Goal: Entertainment & Leisure: Consume media (video, audio)

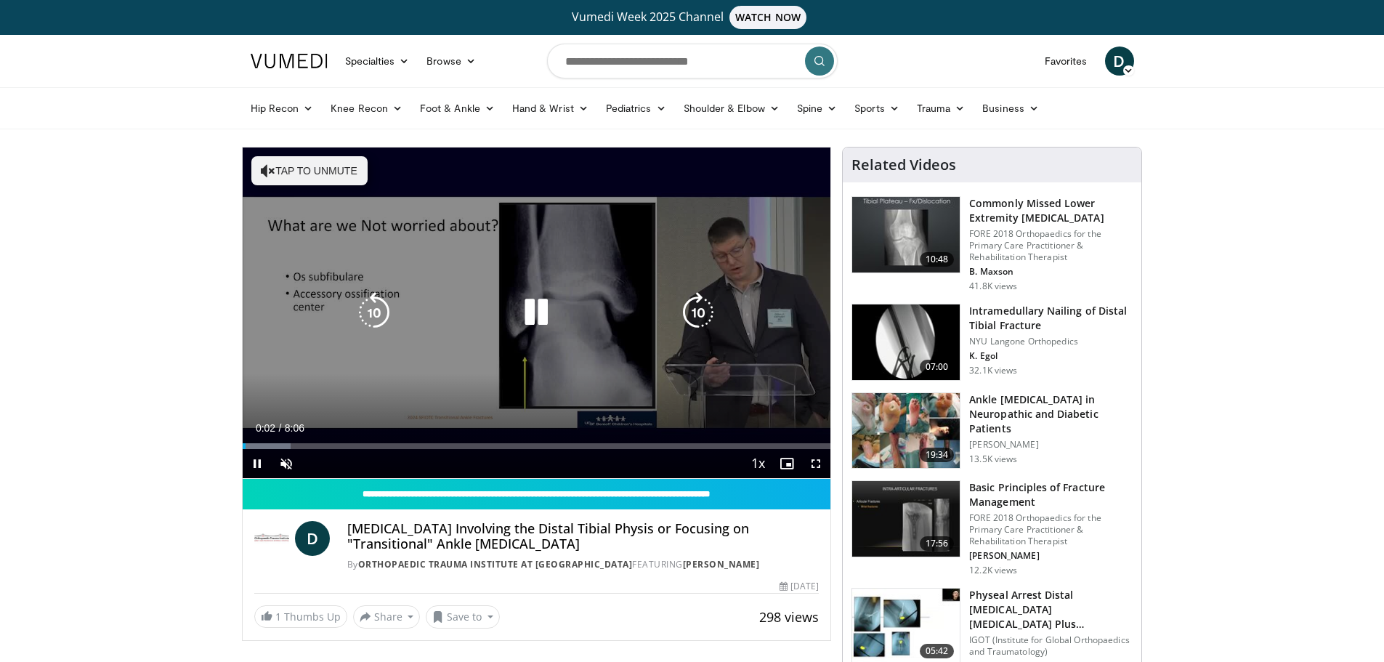
click at [697, 312] on icon "Video Player" at bounding box center [698, 312] width 41 height 41
click at [697, 312] on div "10 seconds Tap to unmute" at bounding box center [537, 313] width 589 height 331
click at [696, 318] on icon "Video Player" at bounding box center [698, 312] width 41 height 41
click at [532, 313] on icon "Video Player" at bounding box center [536, 312] width 41 height 41
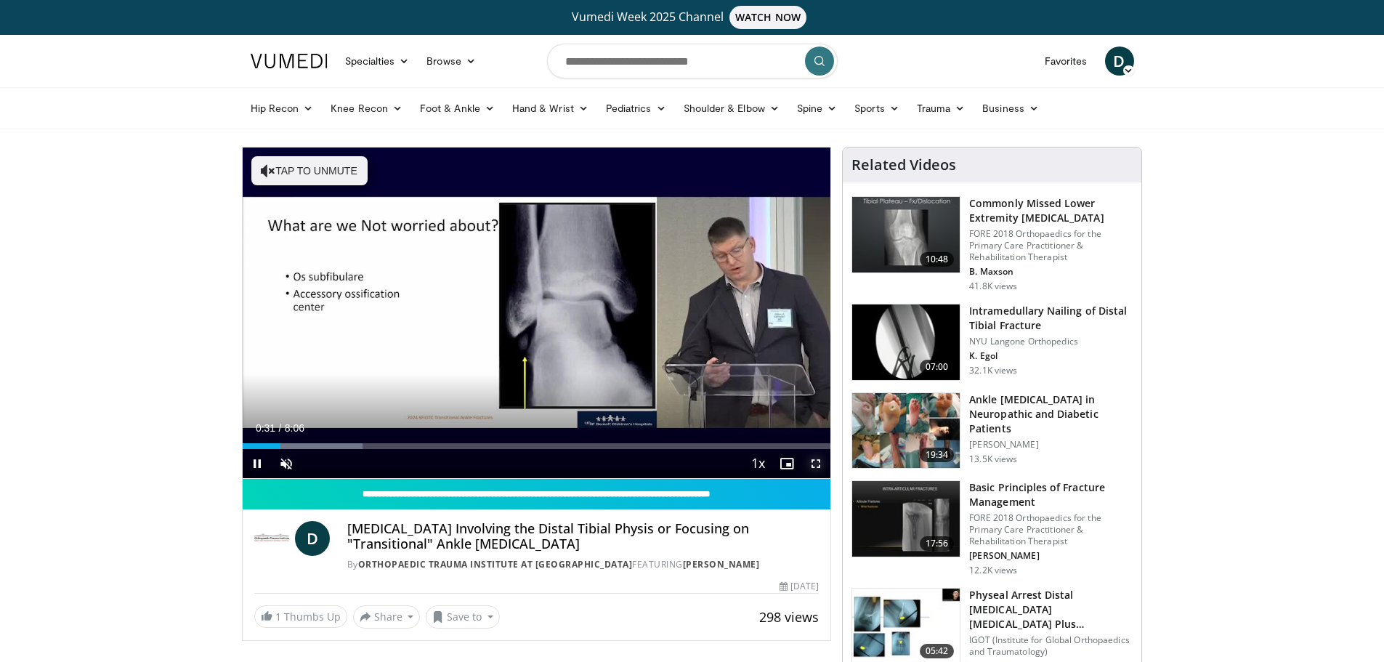
click at [815, 461] on span "Video Player" at bounding box center [815, 463] width 29 height 29
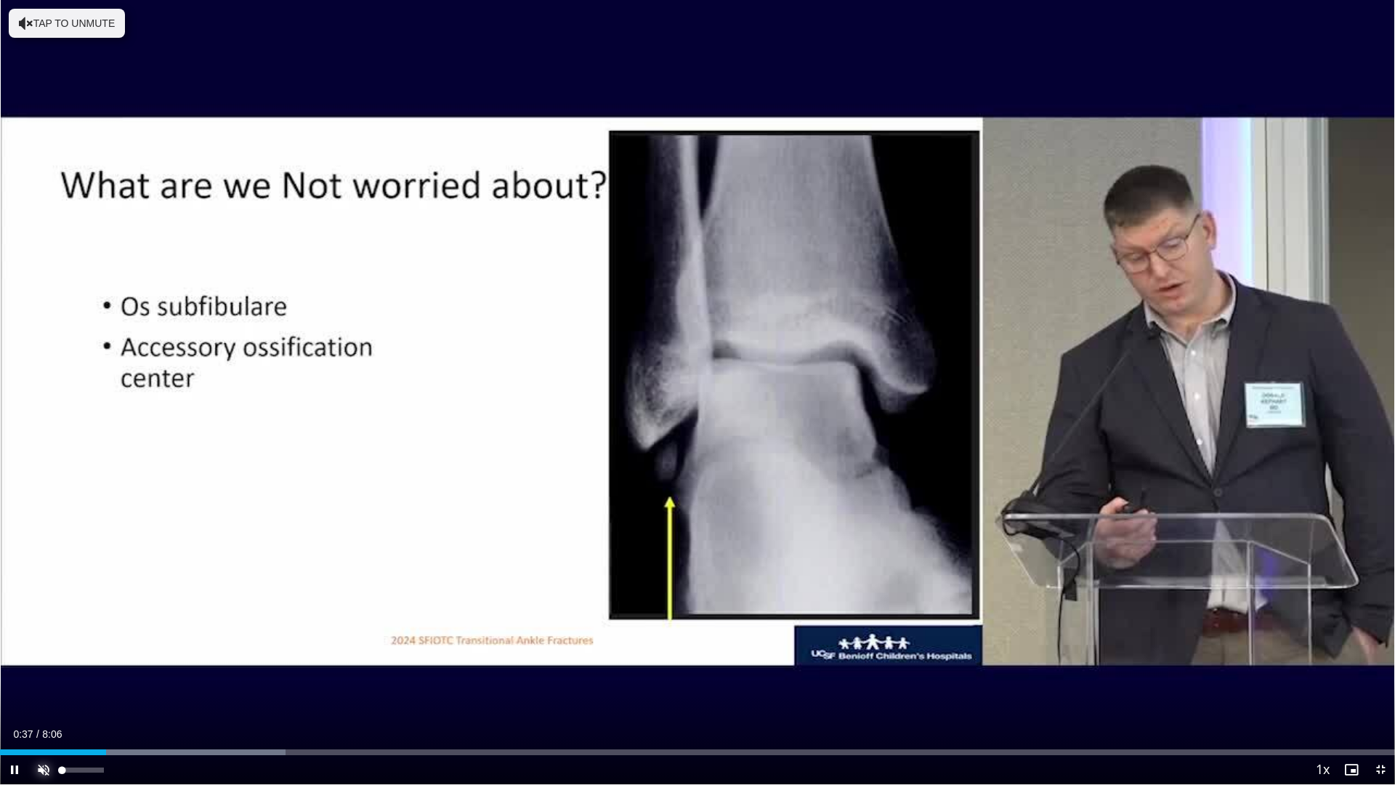
click at [42, 661] on span "Video Player" at bounding box center [43, 769] width 29 height 29
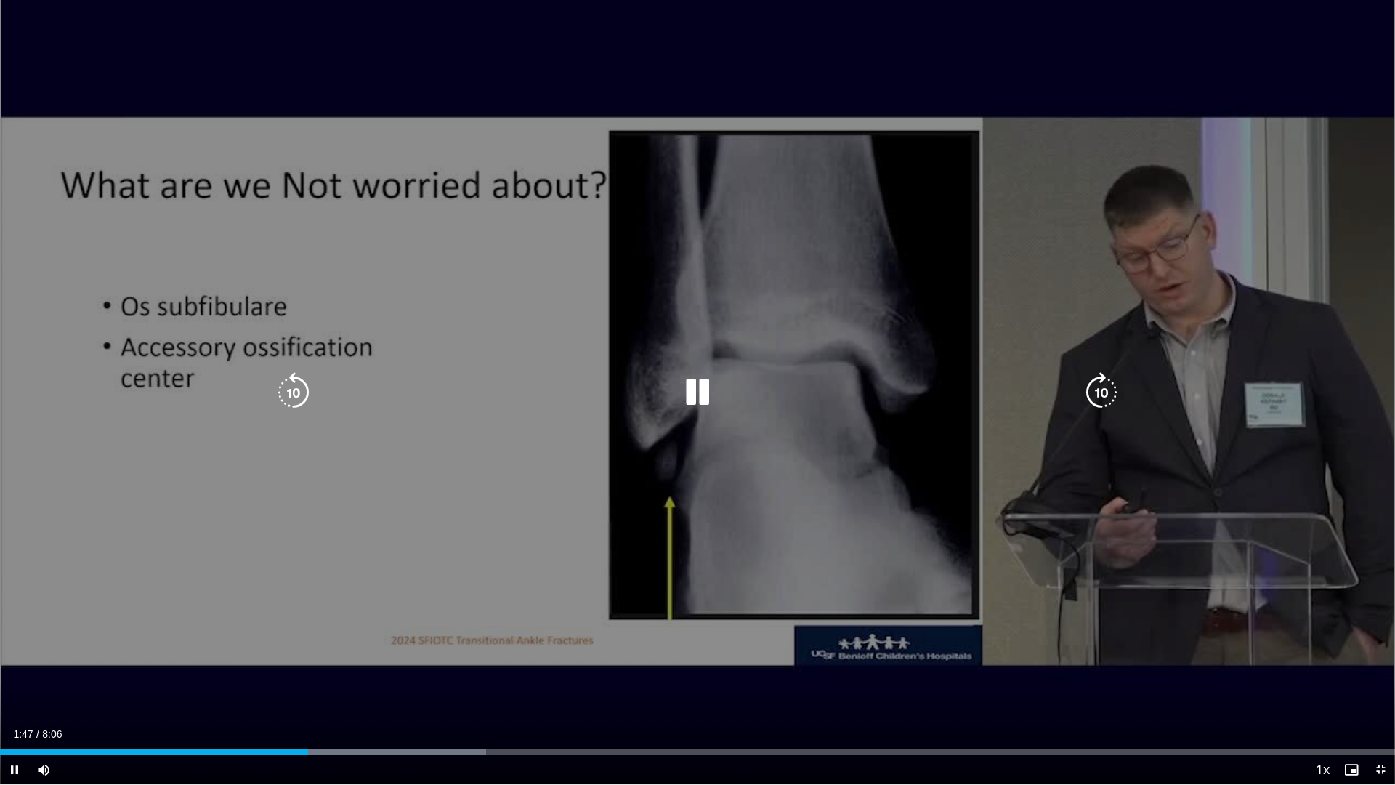
click at [1098, 396] on icon "Video Player" at bounding box center [1101, 392] width 41 height 41
click at [1100, 391] on icon "Video Player" at bounding box center [1101, 392] width 41 height 41
click at [1094, 406] on icon "Video Player" at bounding box center [1101, 392] width 41 height 41
click at [1107, 373] on icon "Video Player" at bounding box center [1101, 392] width 41 height 41
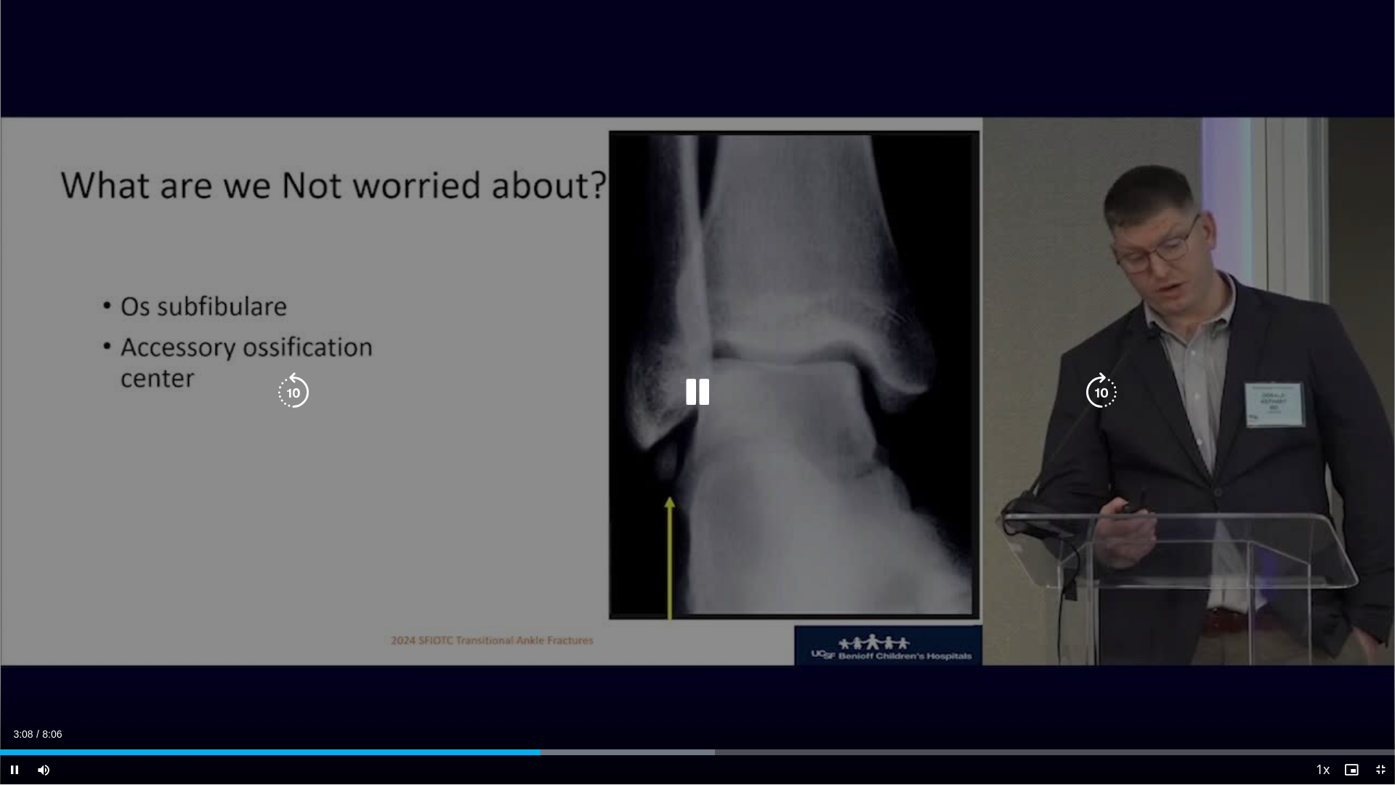
click at [1101, 394] on icon "Video Player" at bounding box center [1101, 392] width 41 height 41
click at [1104, 395] on icon "Video Player" at bounding box center [1101, 392] width 41 height 41
click at [1106, 397] on icon "Video Player" at bounding box center [1101, 392] width 41 height 41
click at [1100, 394] on icon "Video Player" at bounding box center [1101, 392] width 41 height 41
click at [1102, 392] on icon "Video Player" at bounding box center [1101, 392] width 41 height 41
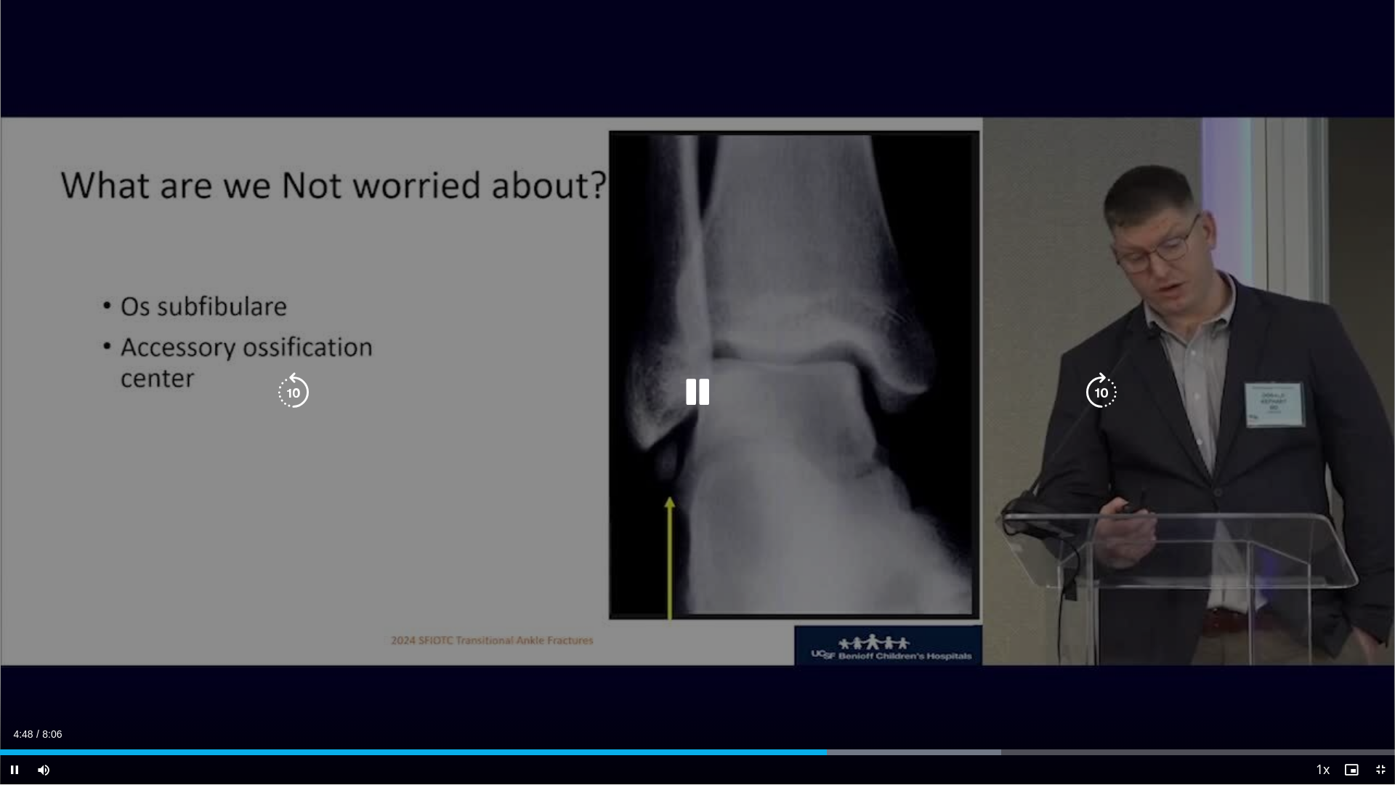
click at [292, 386] on icon "Video Player" at bounding box center [293, 392] width 41 height 41
click at [295, 392] on icon "Video Player" at bounding box center [293, 392] width 41 height 41
click at [290, 384] on icon "Video Player" at bounding box center [293, 392] width 41 height 41
click at [294, 389] on icon "Video Player" at bounding box center [293, 392] width 41 height 41
click at [1096, 400] on icon "Video Player" at bounding box center [1101, 392] width 41 height 41
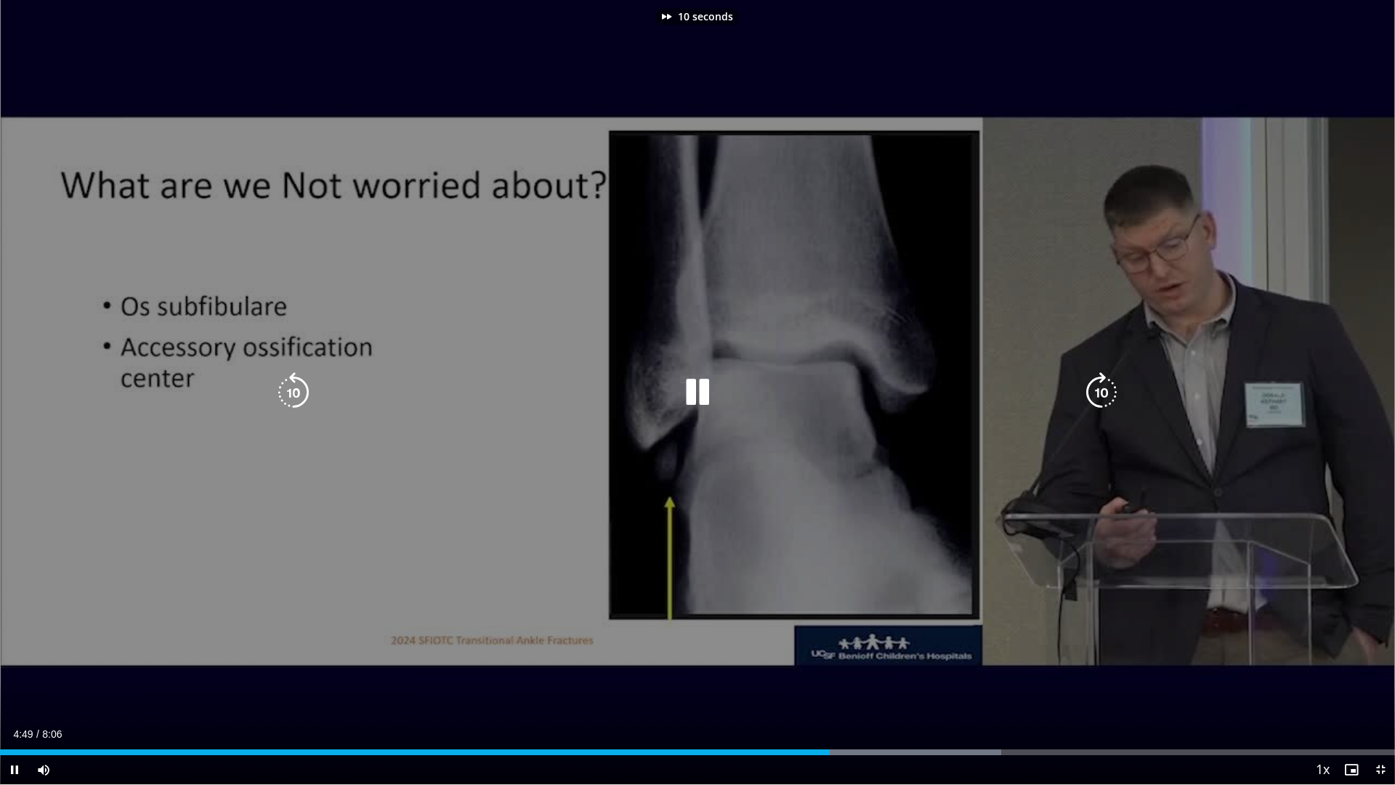
click at [1096, 400] on icon "Video Player" at bounding box center [1101, 392] width 41 height 41
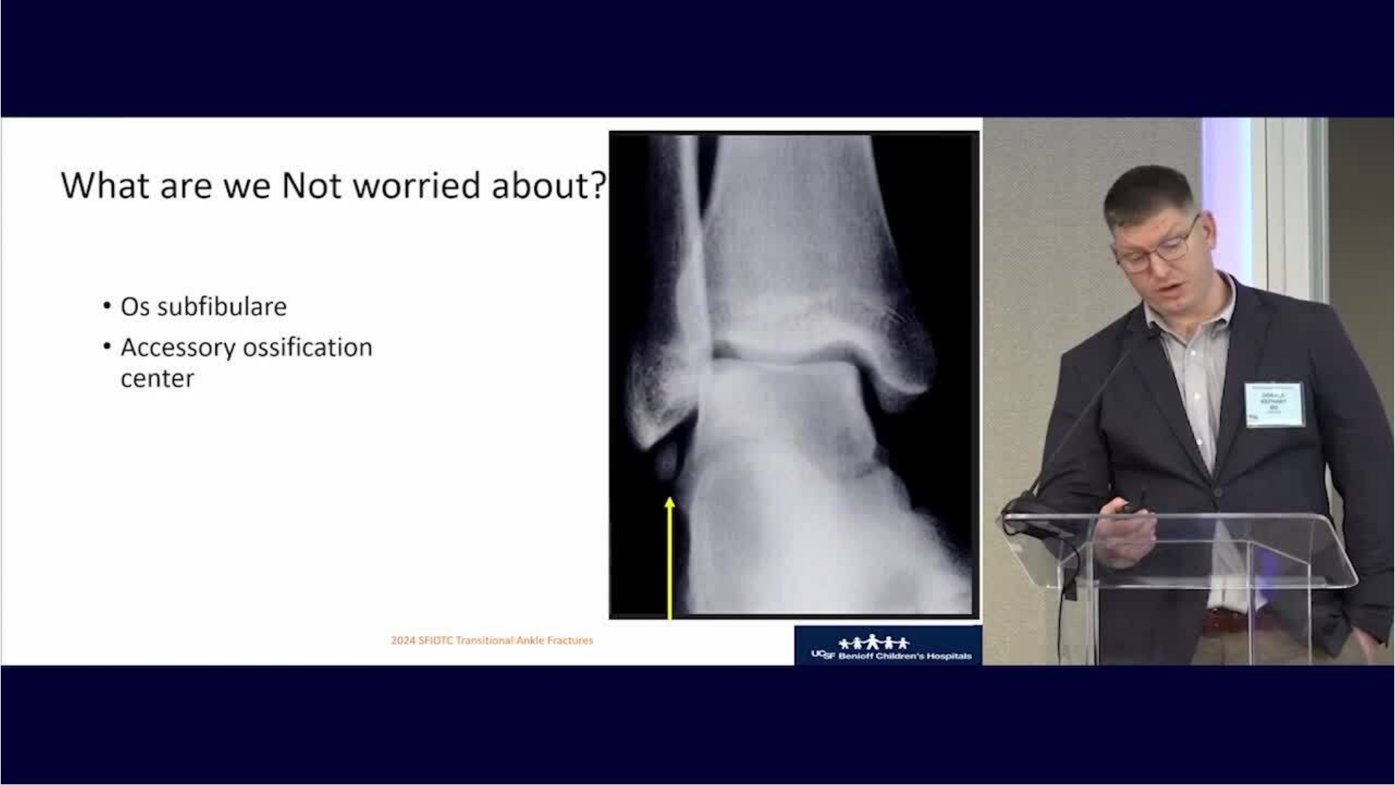
click at [1096, 400] on div "20 seconds Tap to unmute" at bounding box center [697, 392] width 1395 height 784
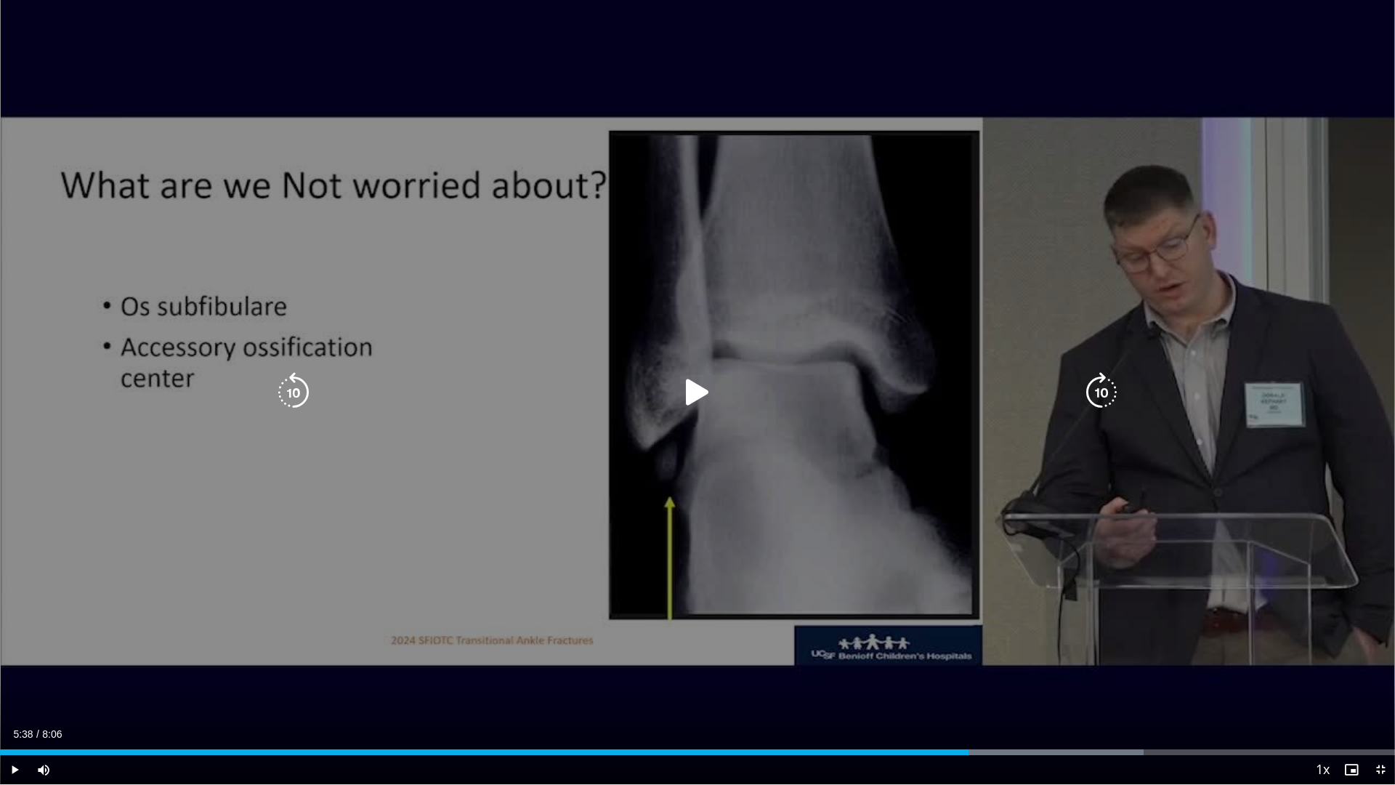
click at [1103, 389] on icon "Video Player" at bounding box center [1101, 392] width 41 height 41
click at [687, 380] on icon "Video Player" at bounding box center [697, 392] width 41 height 41
click at [849, 424] on div "10 seconds Tap to unmute" at bounding box center [697, 392] width 1395 height 784
click at [1104, 392] on icon "Video Player" at bounding box center [1101, 392] width 41 height 41
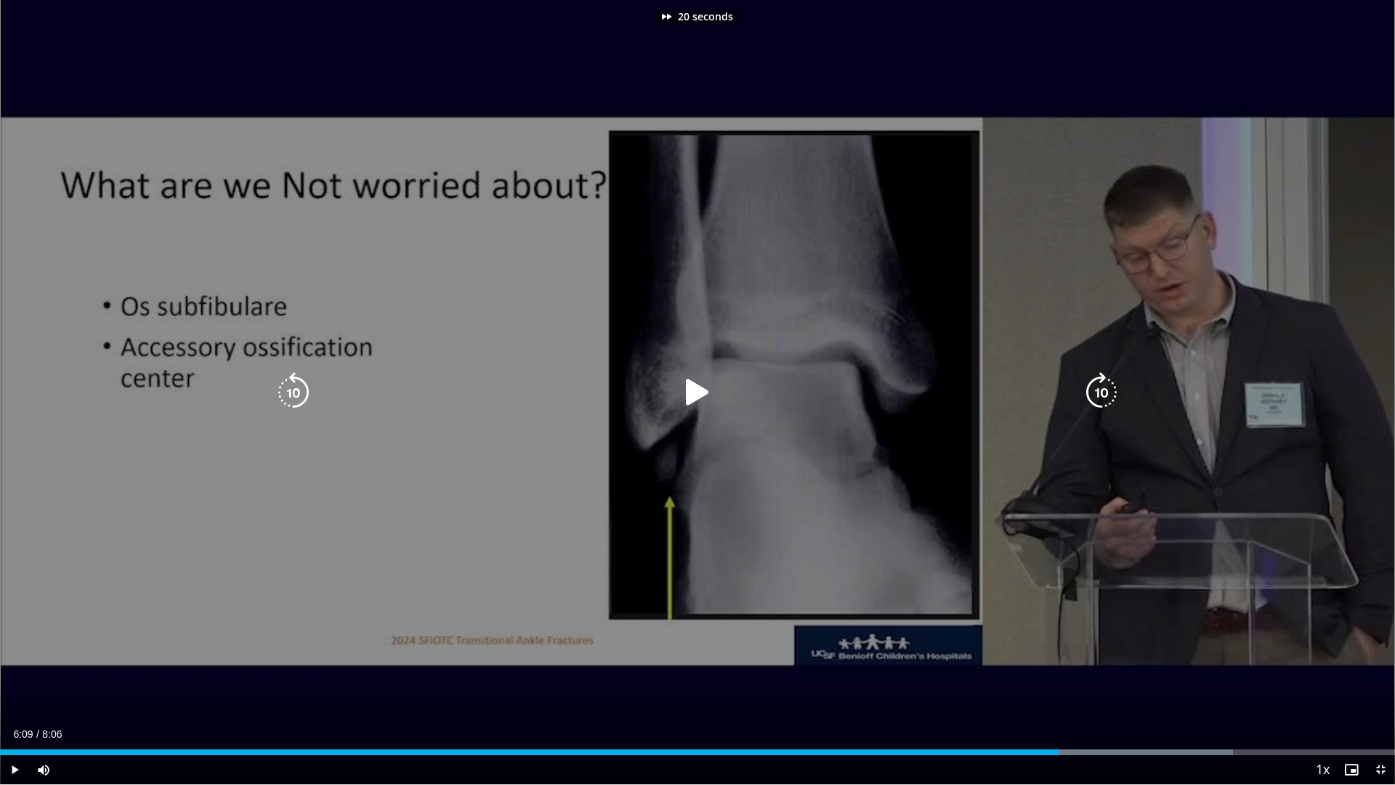
click at [688, 395] on icon "Video Player" at bounding box center [697, 392] width 41 height 41
click at [1104, 388] on icon "Video Player" at bounding box center [1101, 392] width 41 height 41
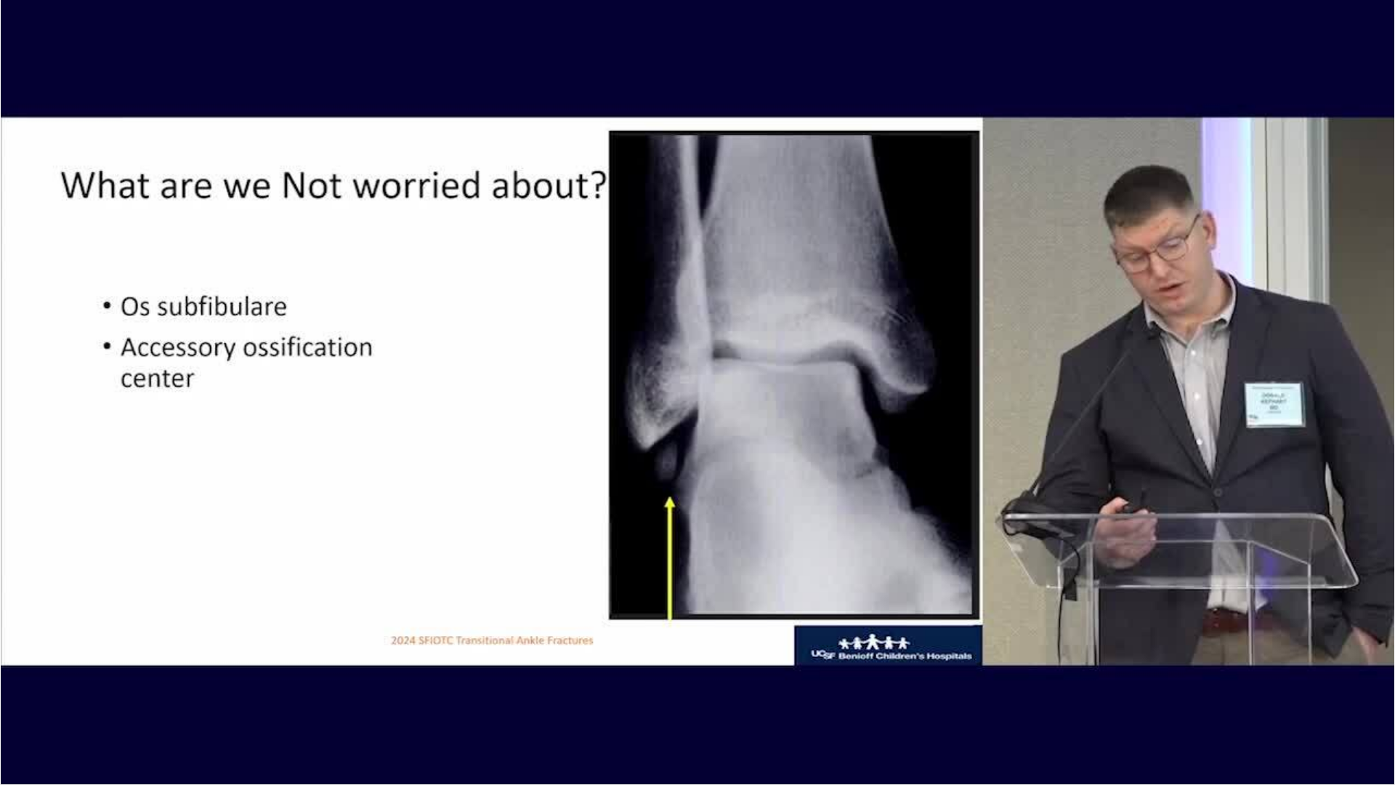
click at [1104, 388] on div "10 seconds Tap to unmute" at bounding box center [697, 392] width 1395 height 784
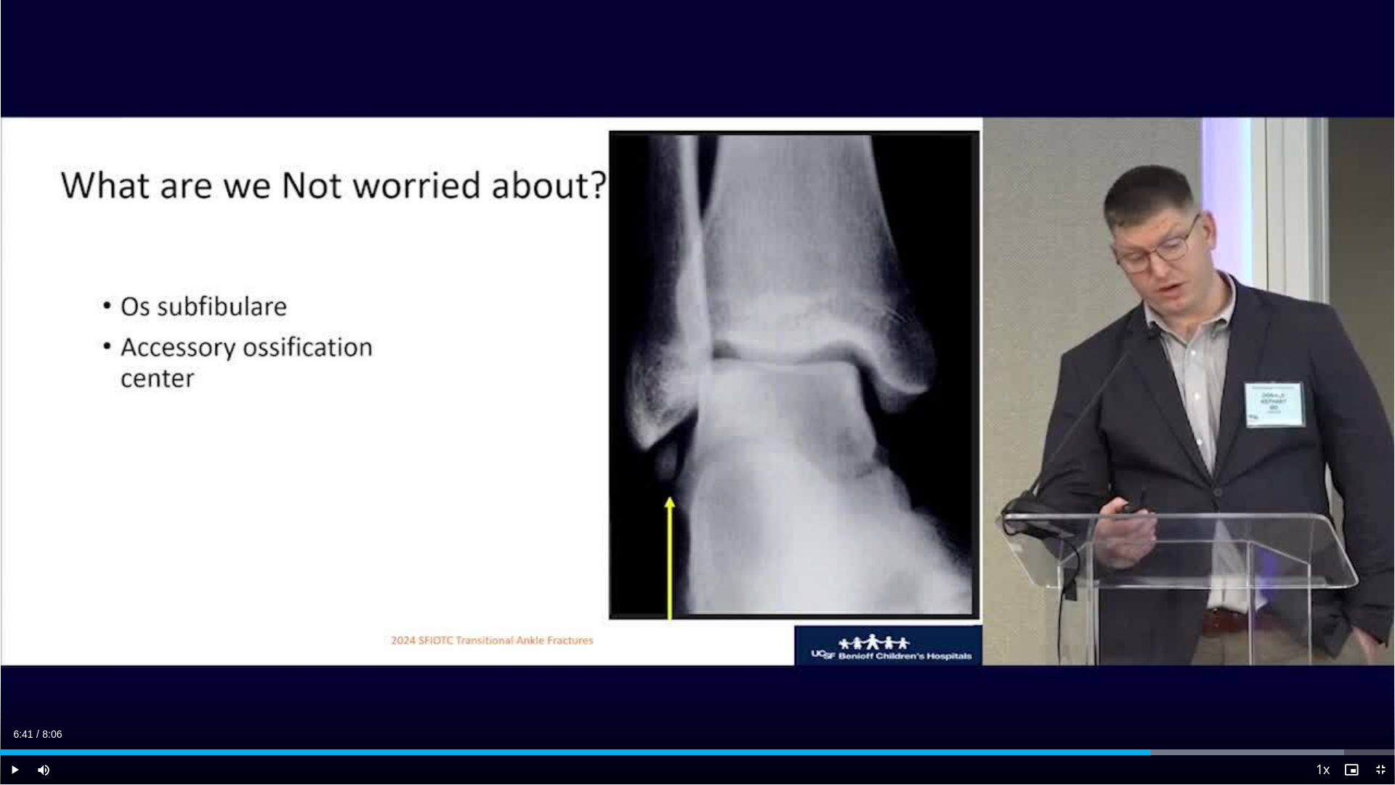
click at [1104, 388] on div "10 seconds Tap to unmute" at bounding box center [697, 392] width 1395 height 784
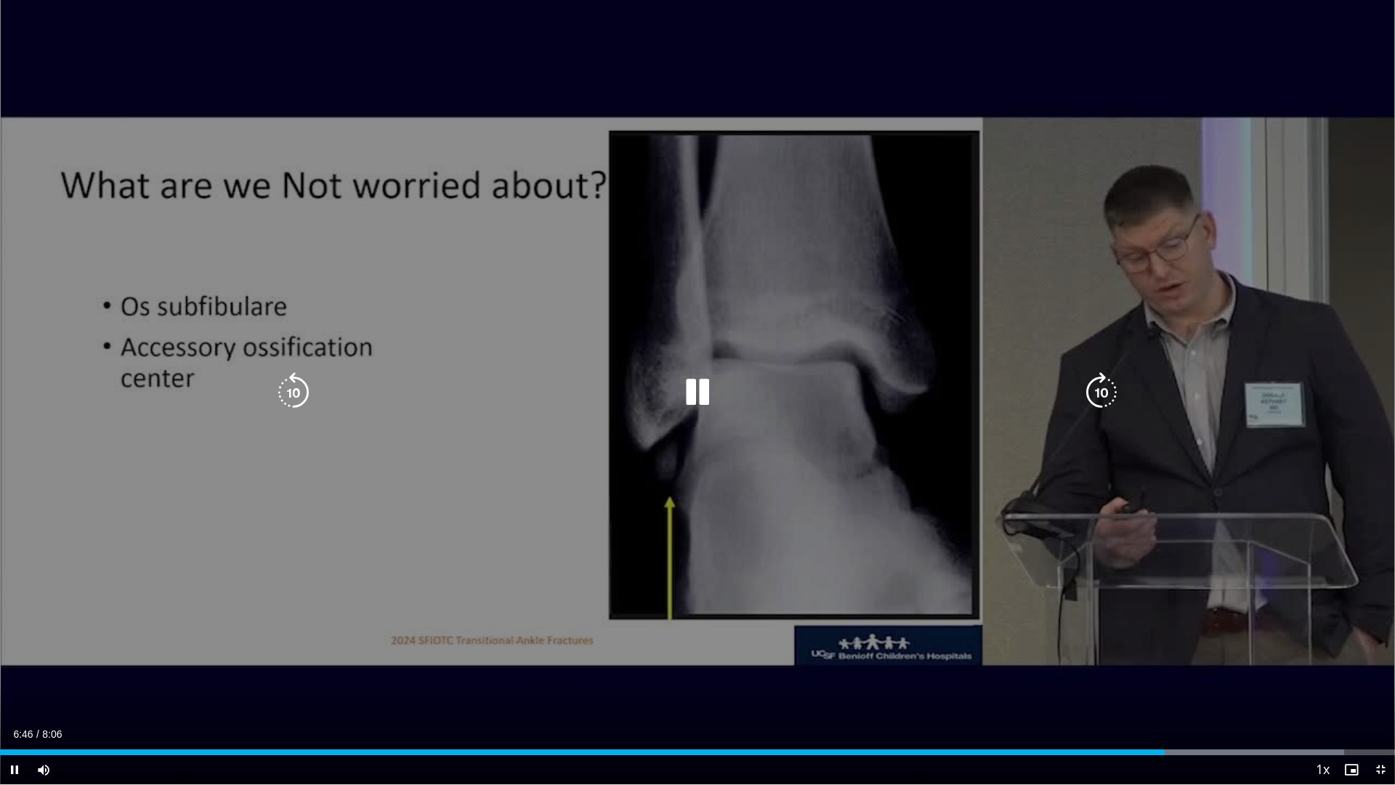
click at [1102, 395] on icon "Video Player" at bounding box center [1101, 392] width 41 height 41
click at [1102, 389] on icon "Video Player" at bounding box center [1101, 392] width 41 height 41
click at [1101, 389] on icon "Video Player" at bounding box center [1101, 392] width 41 height 41
click at [1107, 390] on icon "Video Player" at bounding box center [1101, 392] width 41 height 41
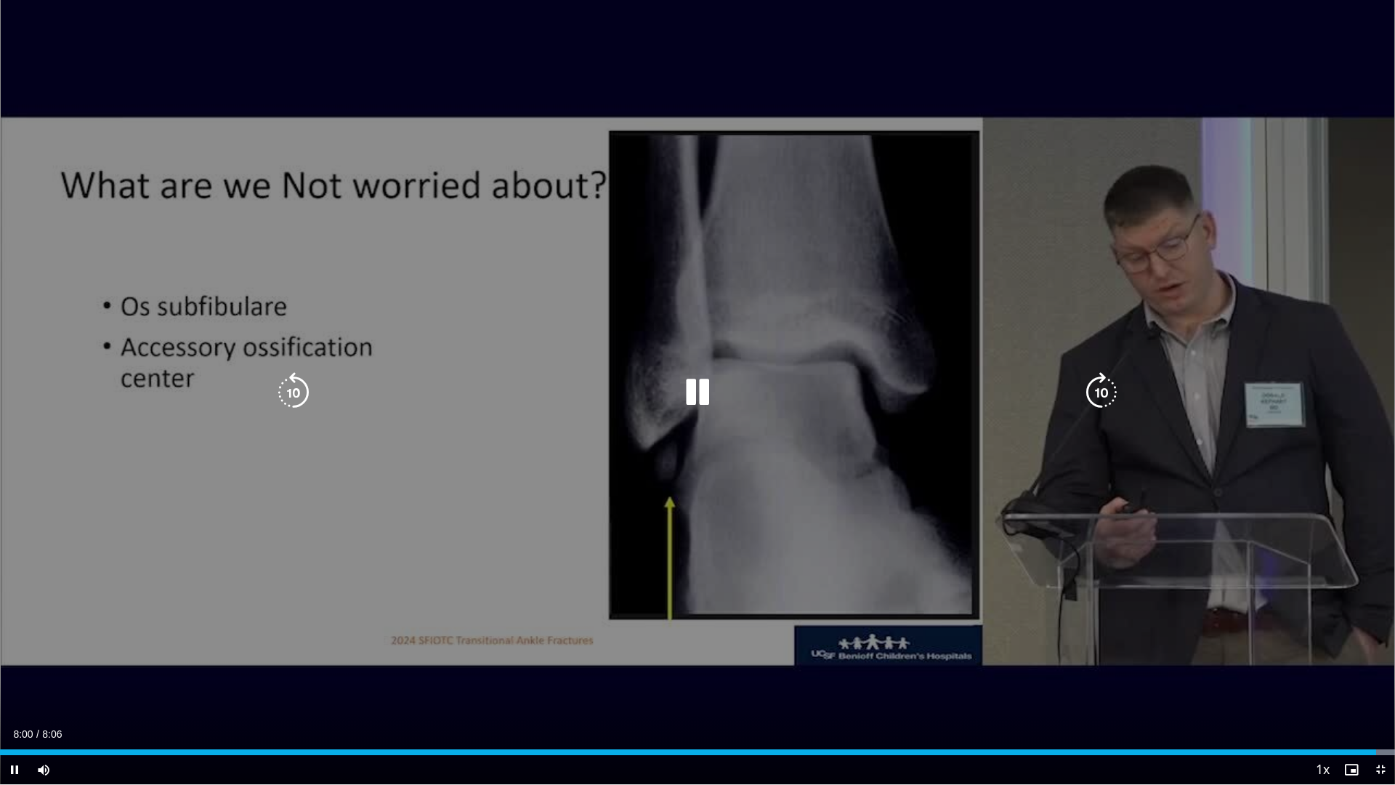
click at [1099, 392] on icon "Video Player" at bounding box center [1101, 392] width 41 height 41
click at [693, 393] on icon "Video Player" at bounding box center [697, 392] width 41 height 41
